Goal: Information Seeking & Learning: Understand process/instructions

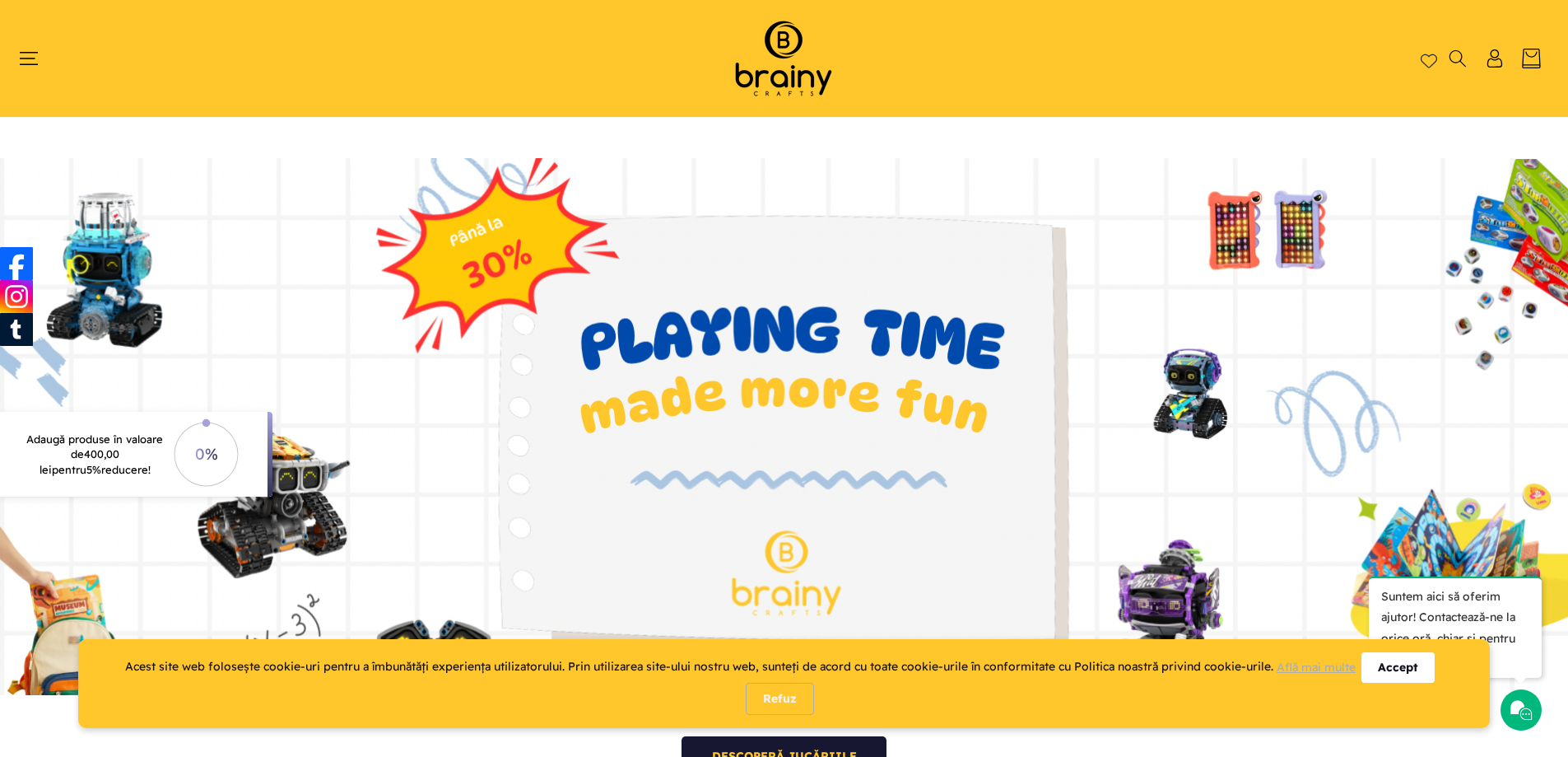
click at [1405, 665] on div "Accept" at bounding box center [1398, 667] width 73 height 30
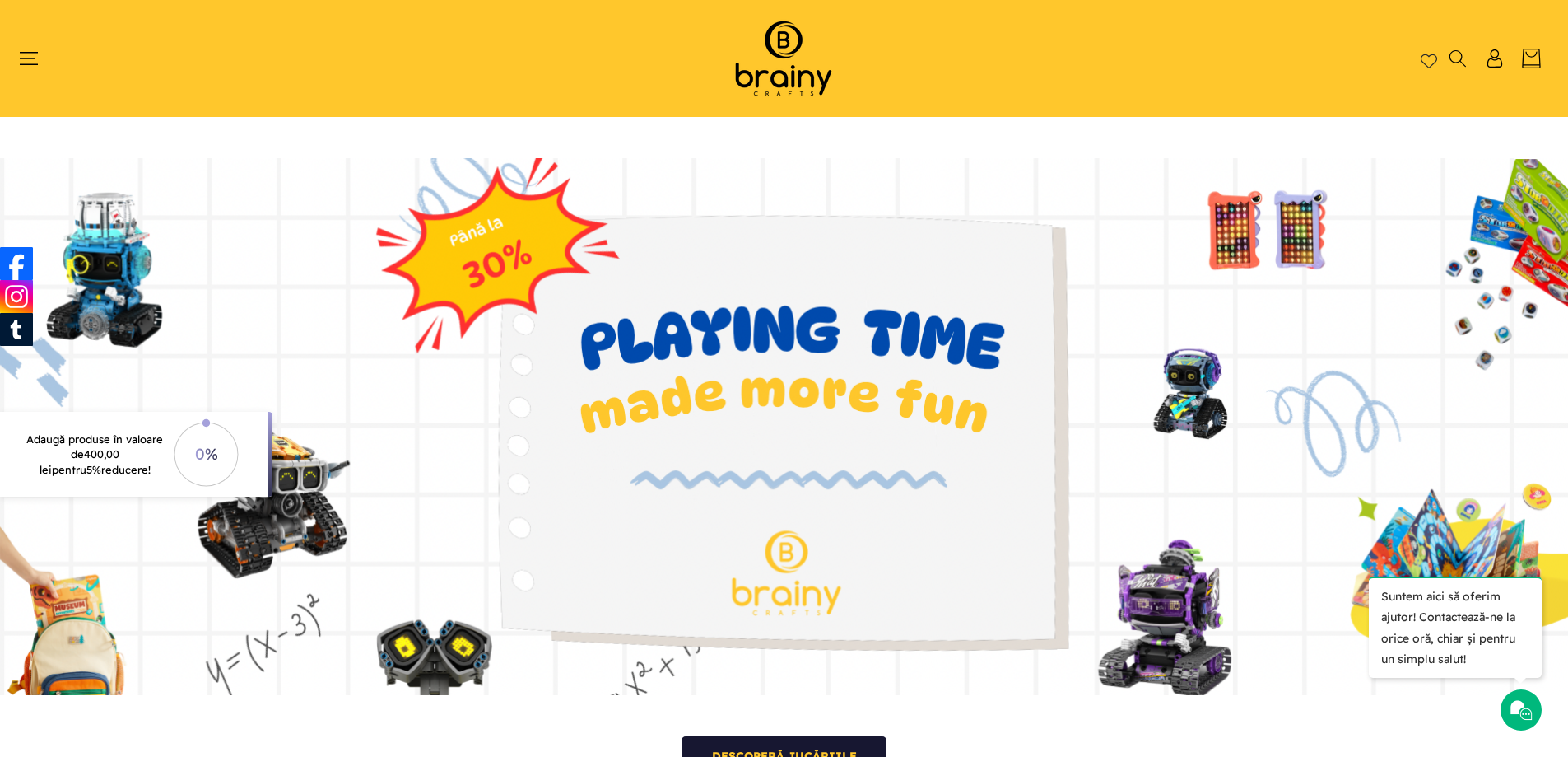
click at [7, 25] on header "Home Shop Kituri de construcție Roboți S.T.E.M. Accesorii S.T.E.M. Puzzle Cum c…" at bounding box center [784, 58] width 1568 height 117
click at [25, 68] on icon "Meniu" at bounding box center [28, 59] width 20 height 20
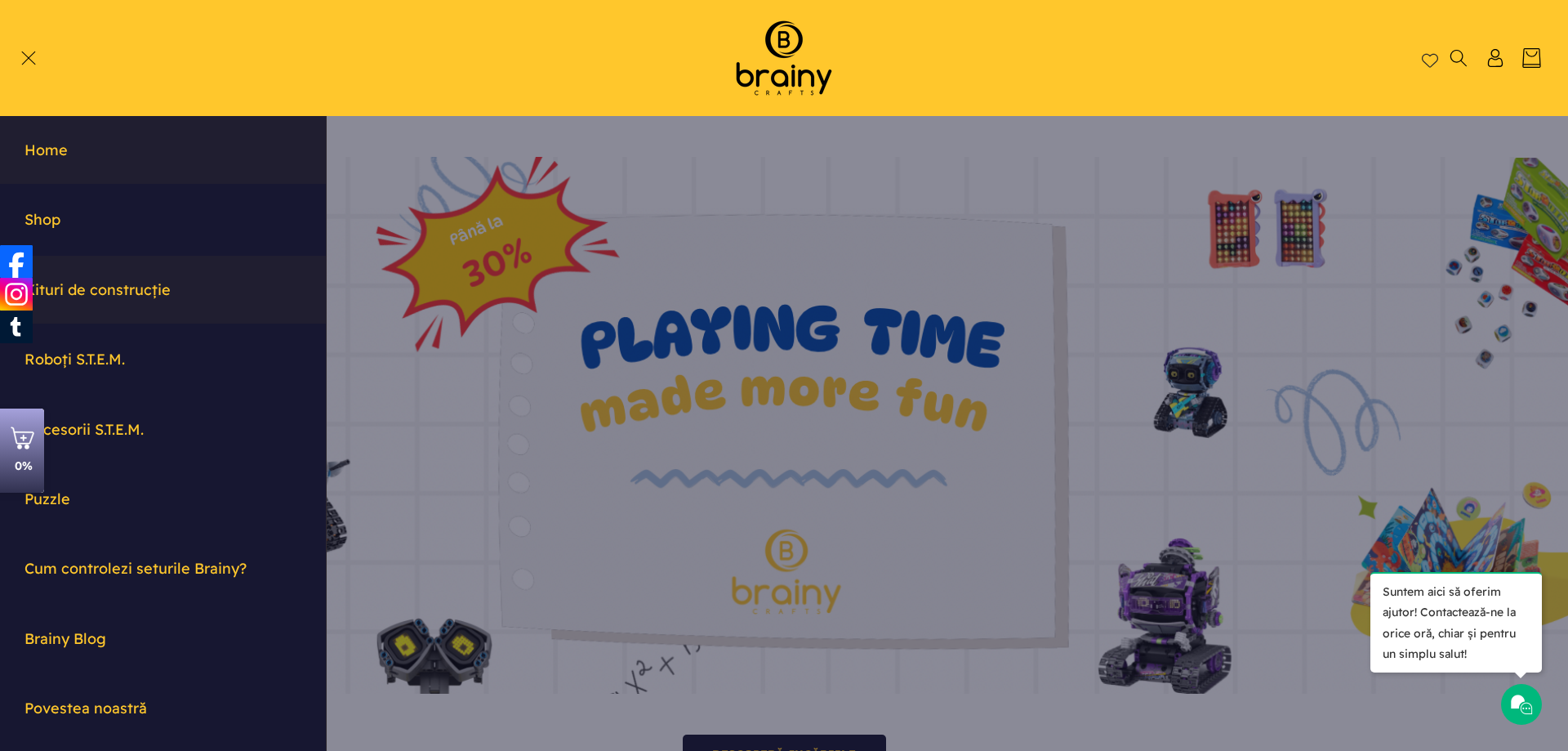
click at [116, 288] on link "Kituri de construcție" at bounding box center [163, 289] width 326 height 68
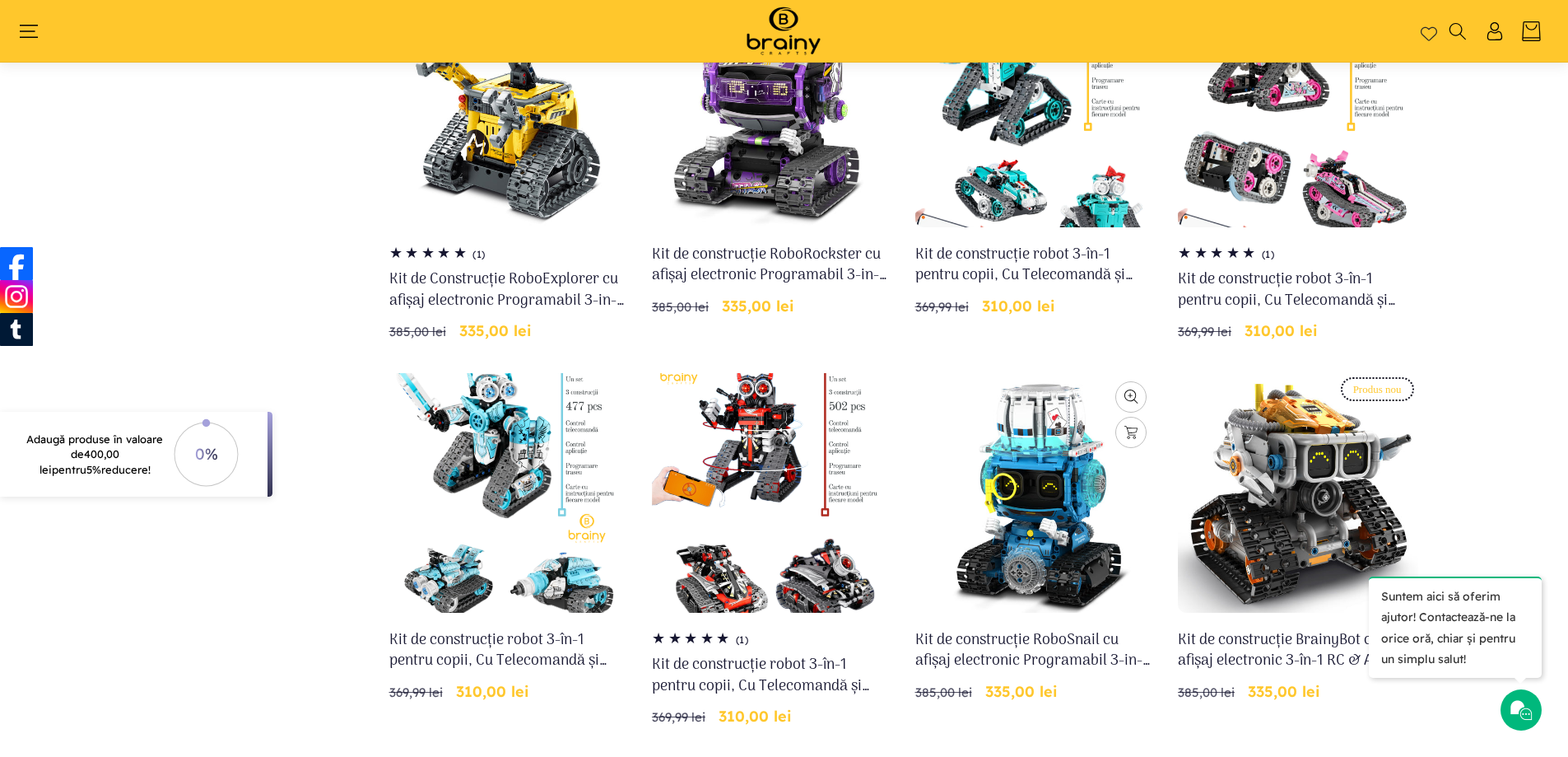
scroll to position [1211, 0]
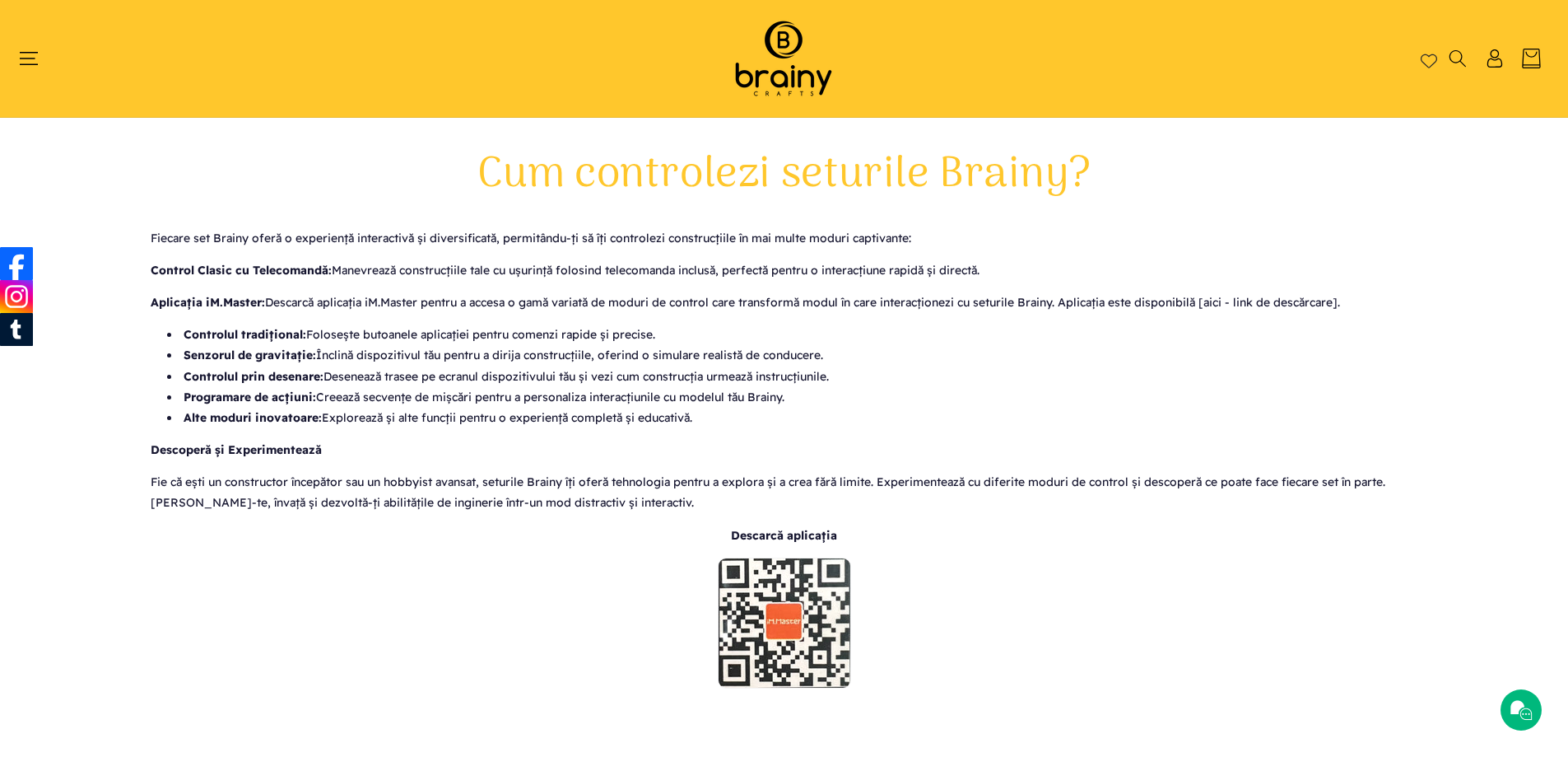
click at [571, 366] on li "Controlul prin desenare: Desenează trasee pe ecranul dispozitivului tău și vezi…" at bounding box center [792, 376] width 1251 height 20
click at [601, 356] on li "Senzorul de gravitație: Înclină dispozitivul tău pentru a dirija construcțiile,…" at bounding box center [792, 354] width 1251 height 20
